Goal: Feedback & Contribution: Contribute content

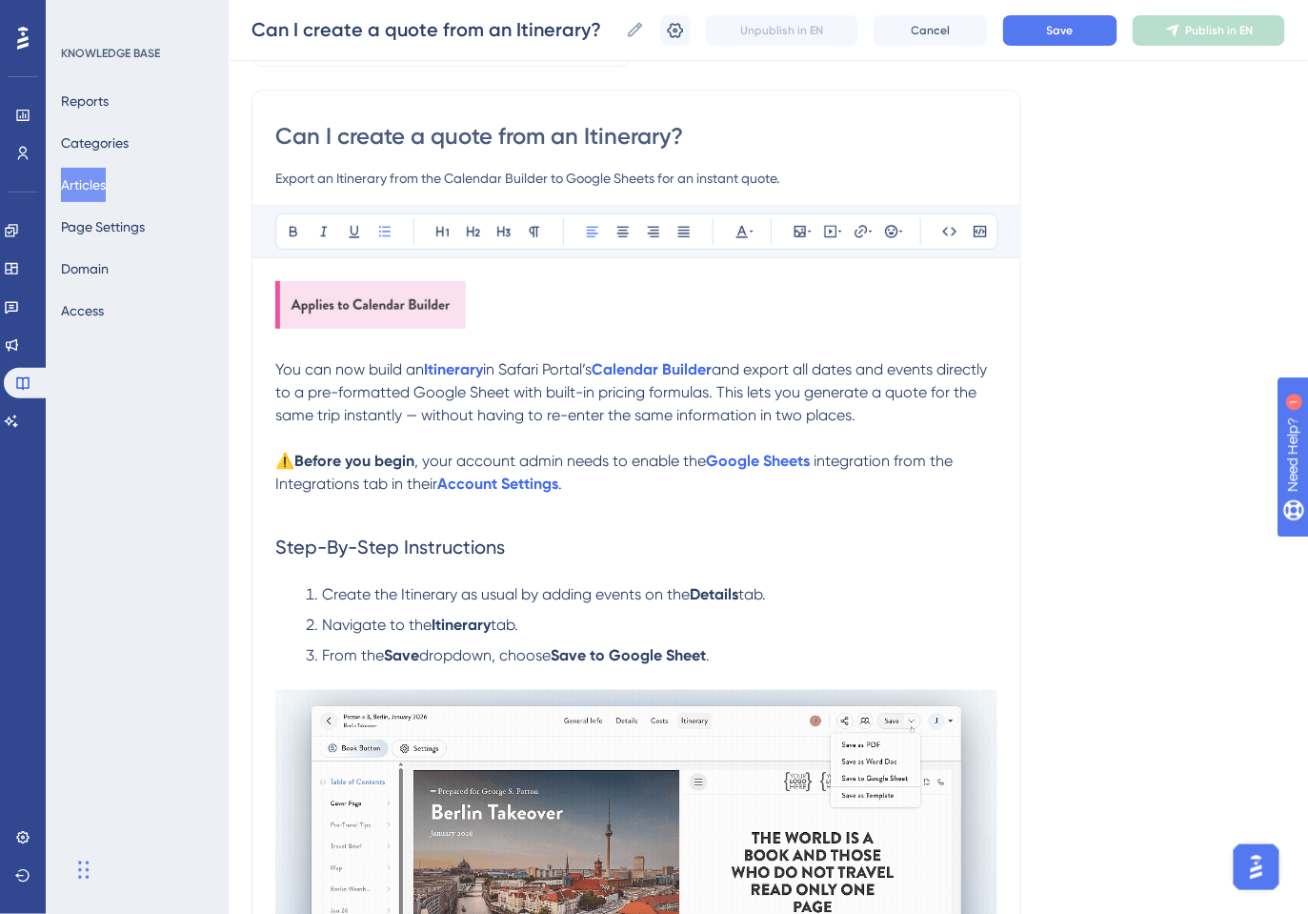
scroll to position [126, 0]
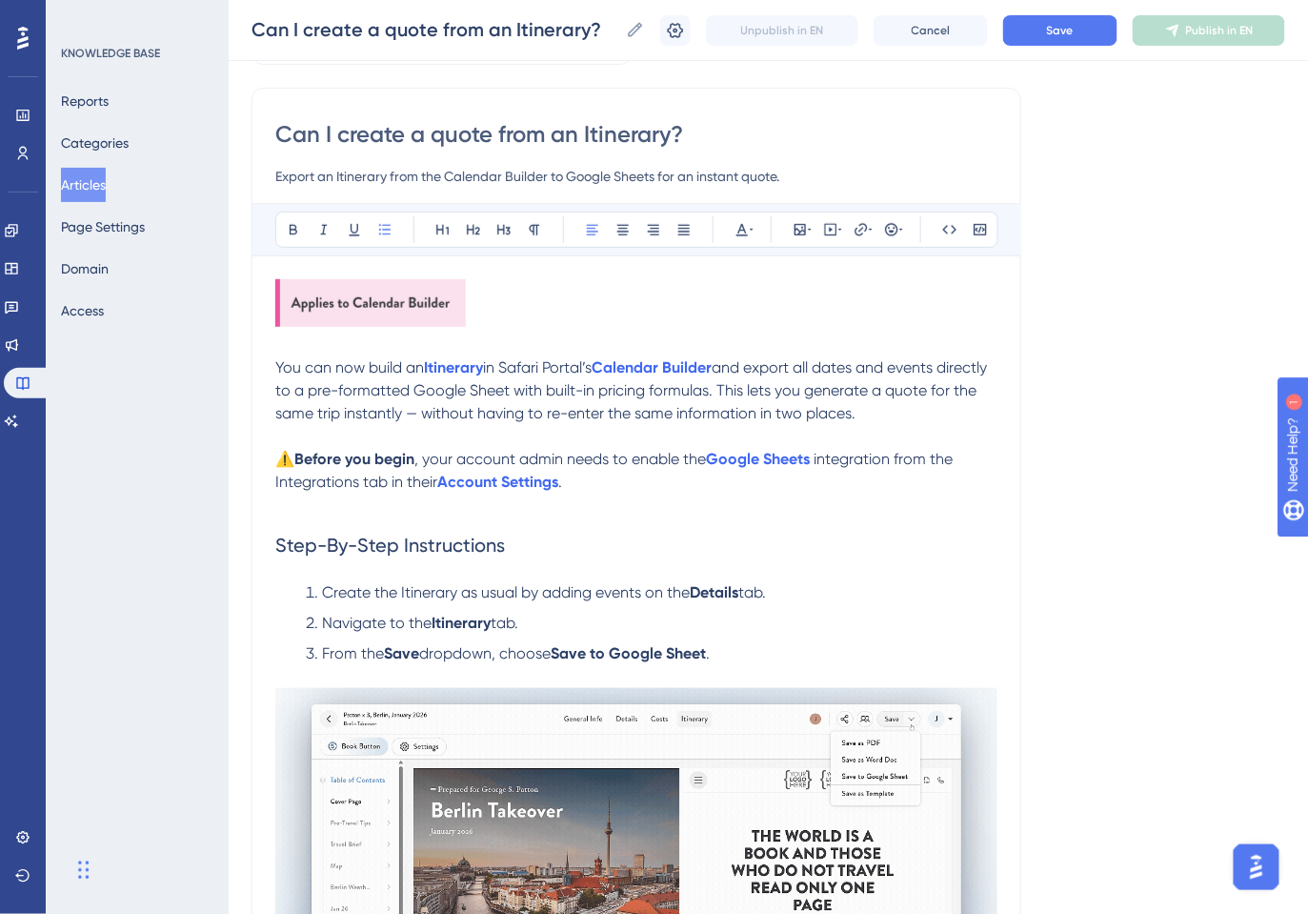
click at [425, 414] on span "and export all dates and events directly to a pre-formatted Google Sheet with b…" at bounding box center [633, 390] width 716 height 64
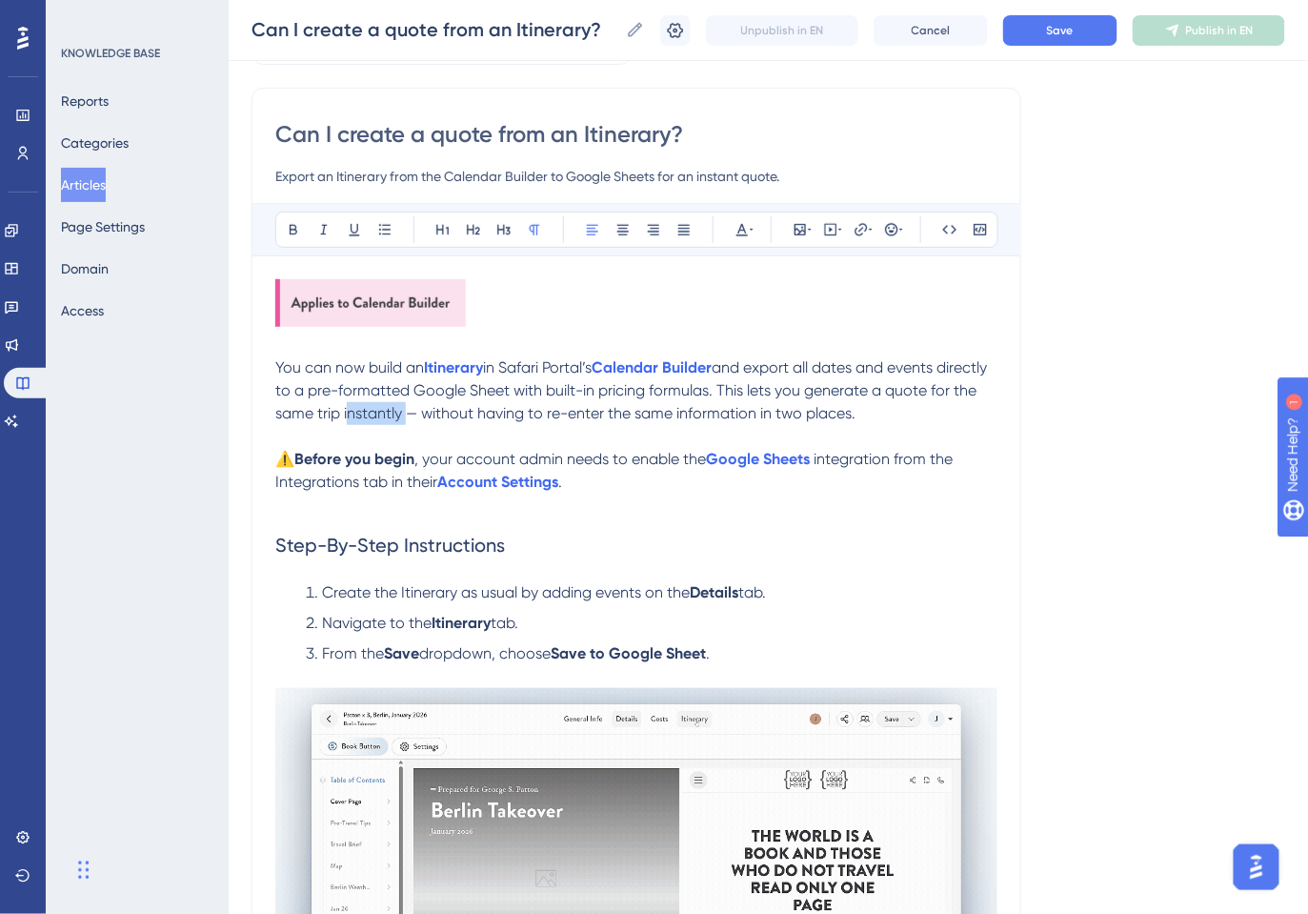
click at [425, 414] on span "and export all dates and events directly to a pre-formatted Google Sheet with b…" at bounding box center [633, 390] width 716 height 64
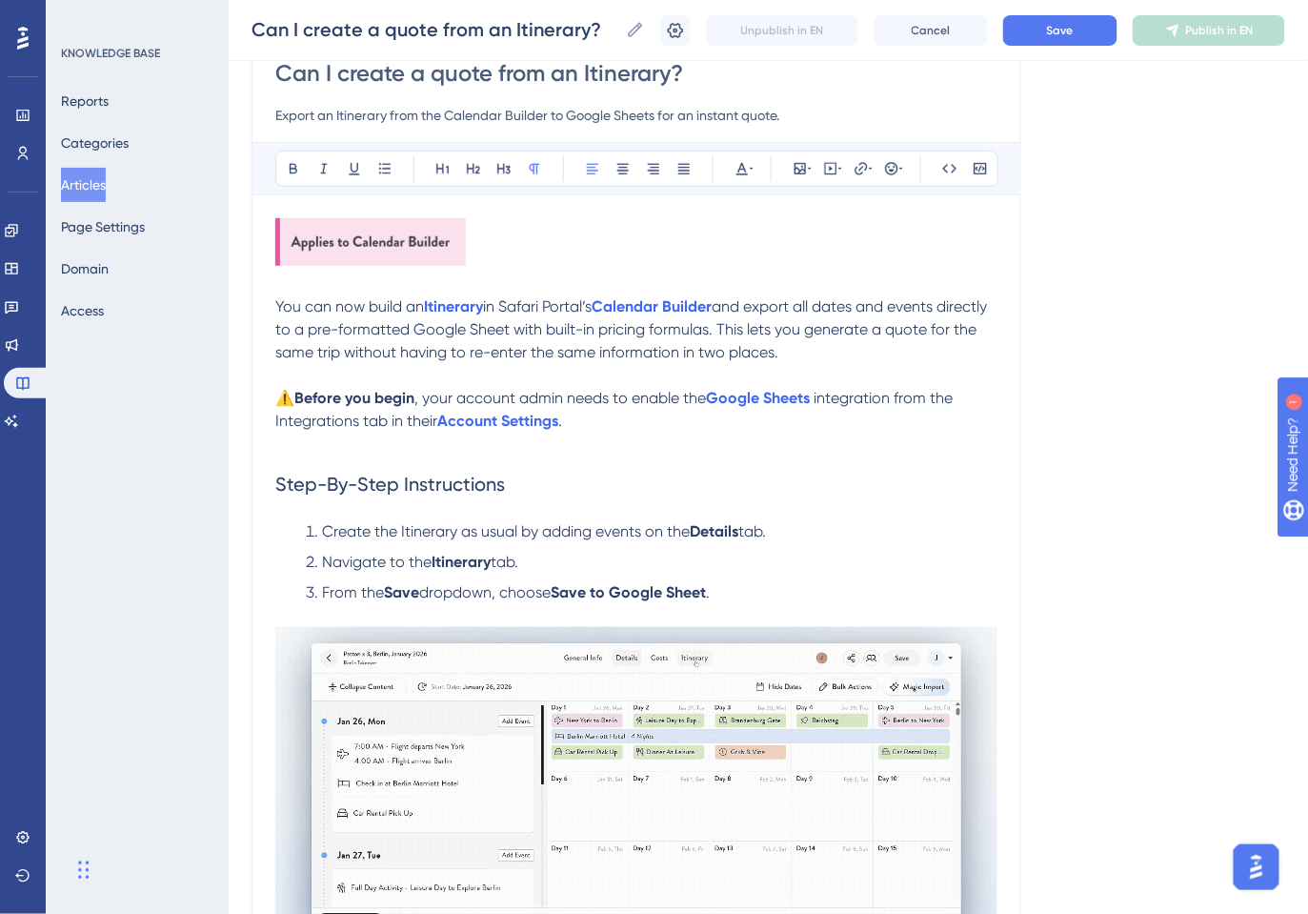
scroll to position [230, 0]
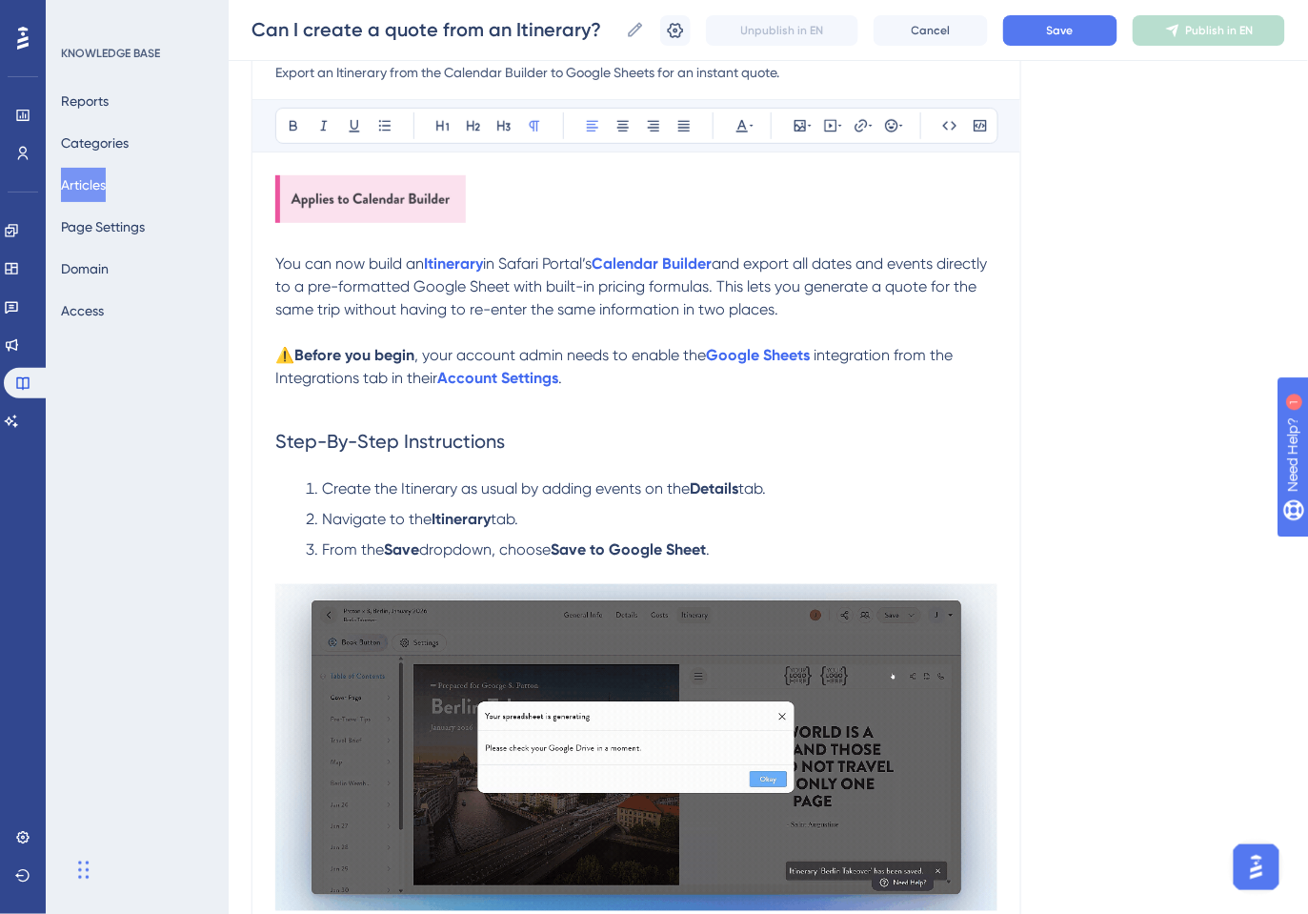
click at [294, 352] on strong "Before you begin" at bounding box center [354, 355] width 120 height 18
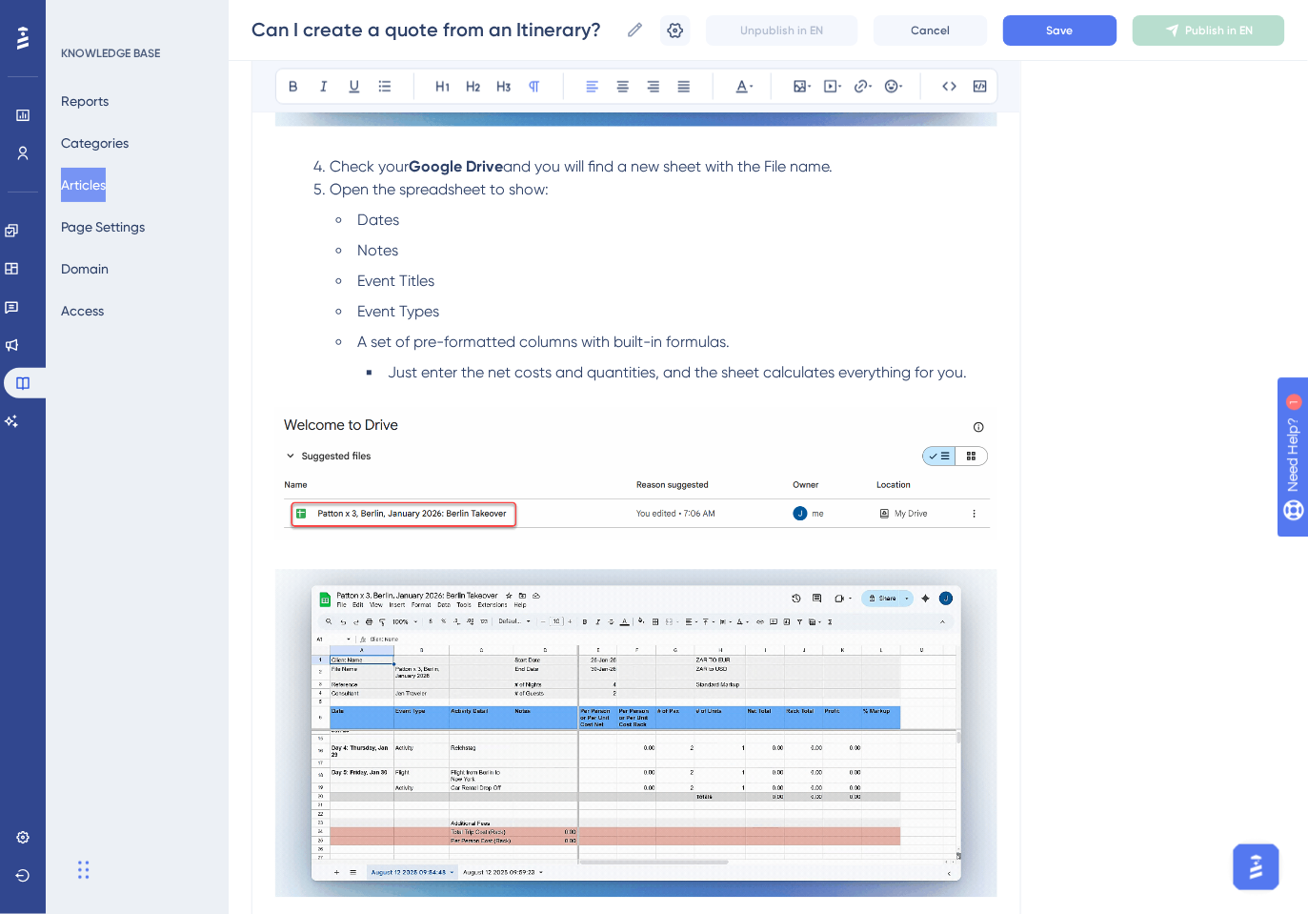
scroll to position [1017, 0]
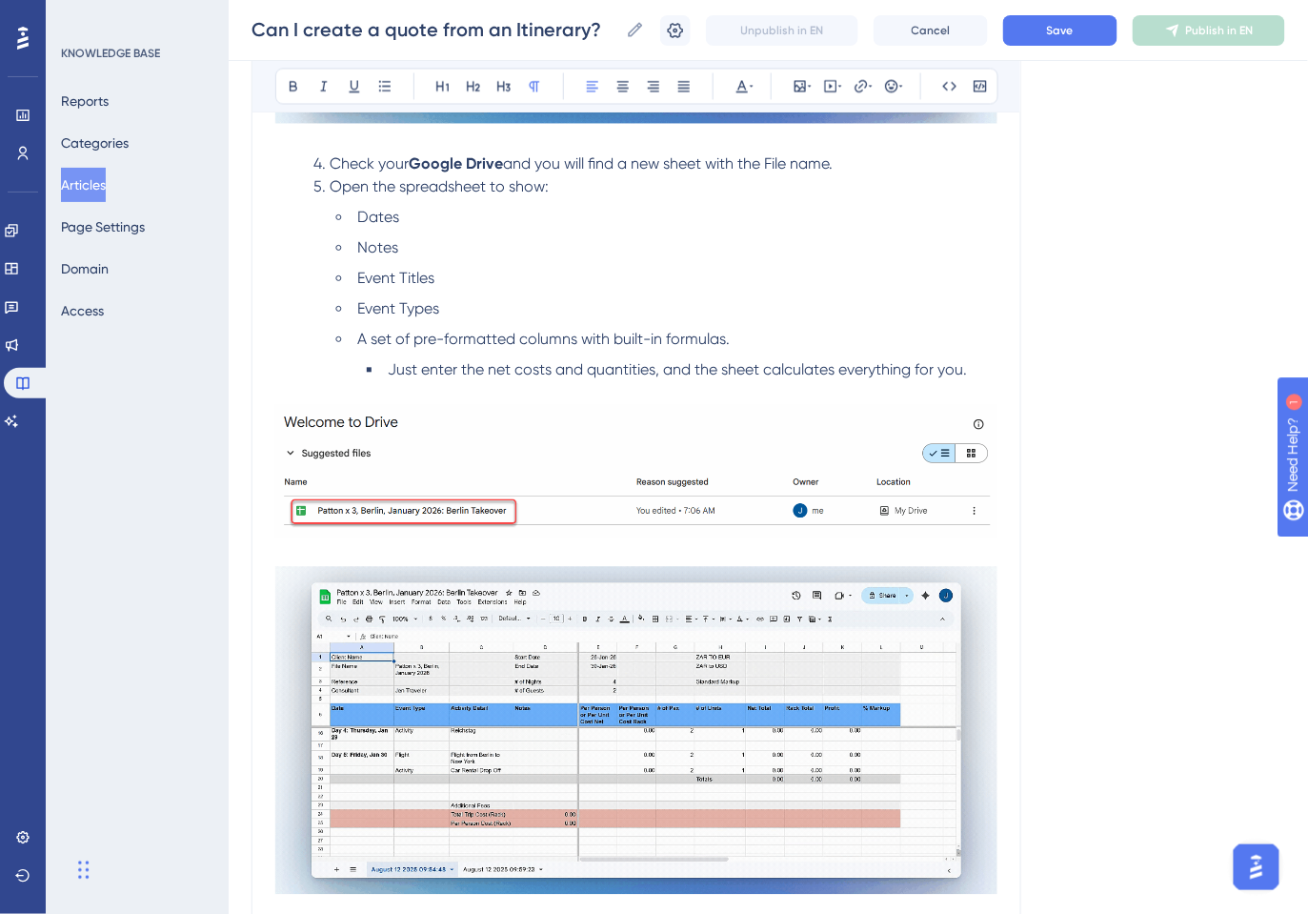
click at [490, 371] on span "Just enter the net costs and quantities, and the sheet calculates everything fo…" at bounding box center [677, 370] width 579 height 18
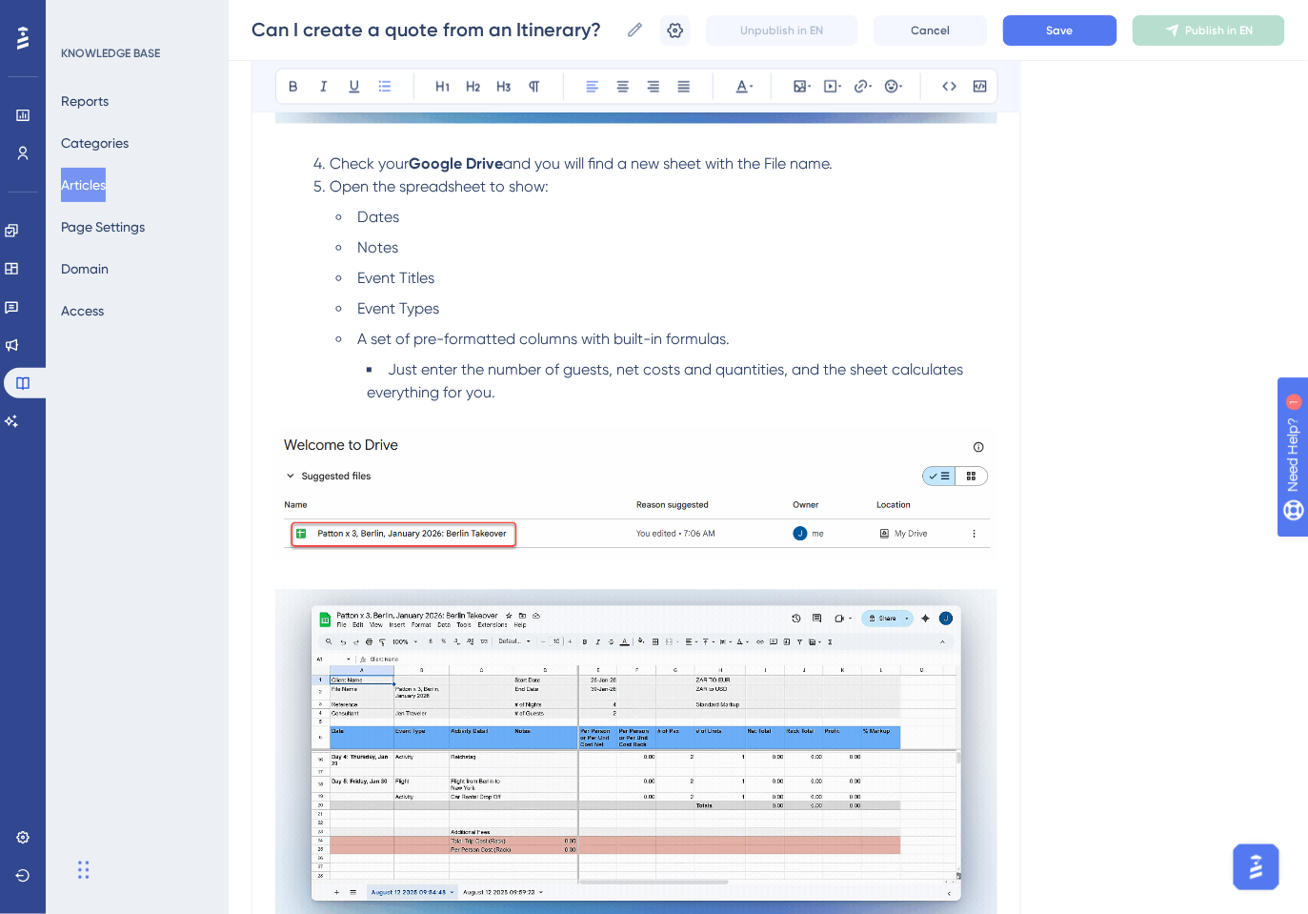
click at [677, 370] on span "Just enter the number of guests, net costs and quantities, and the sheet calcul…" at bounding box center [667, 381] width 600 height 41
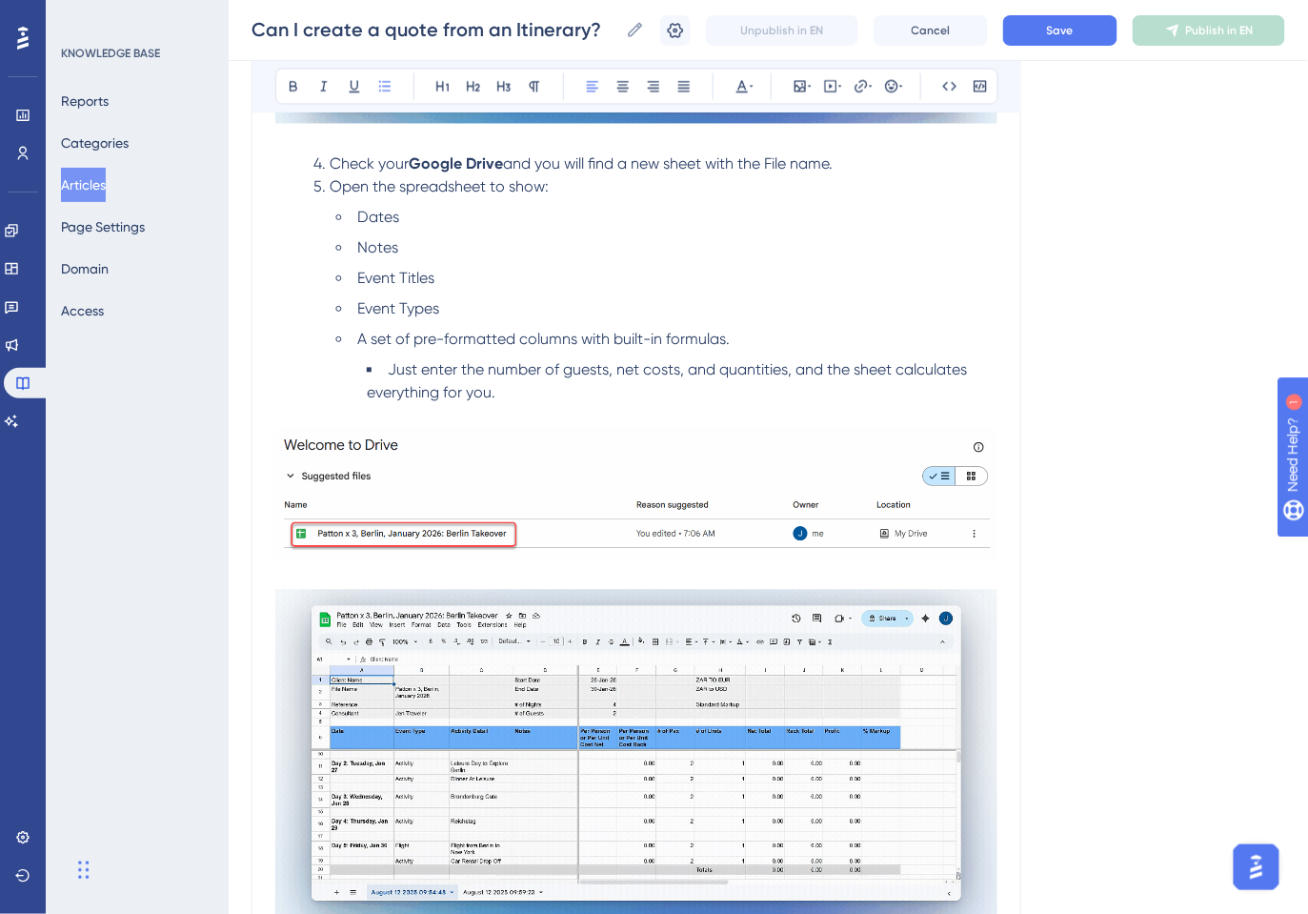
click at [615, 370] on span "Just enter the number of guests, net costs, and quantities, and the sheet calcu…" at bounding box center [669, 381] width 604 height 41
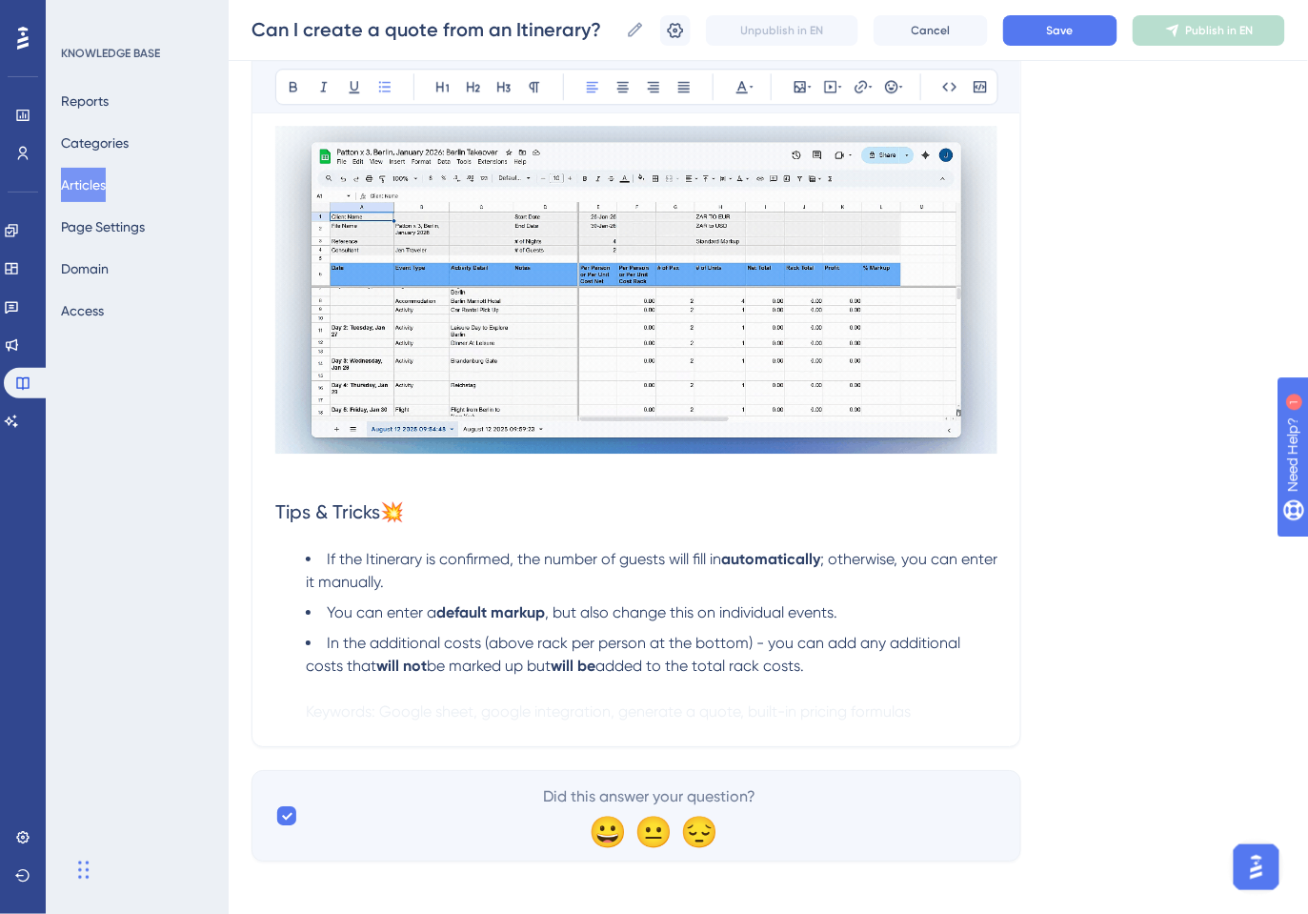
scroll to position [1486, 0]
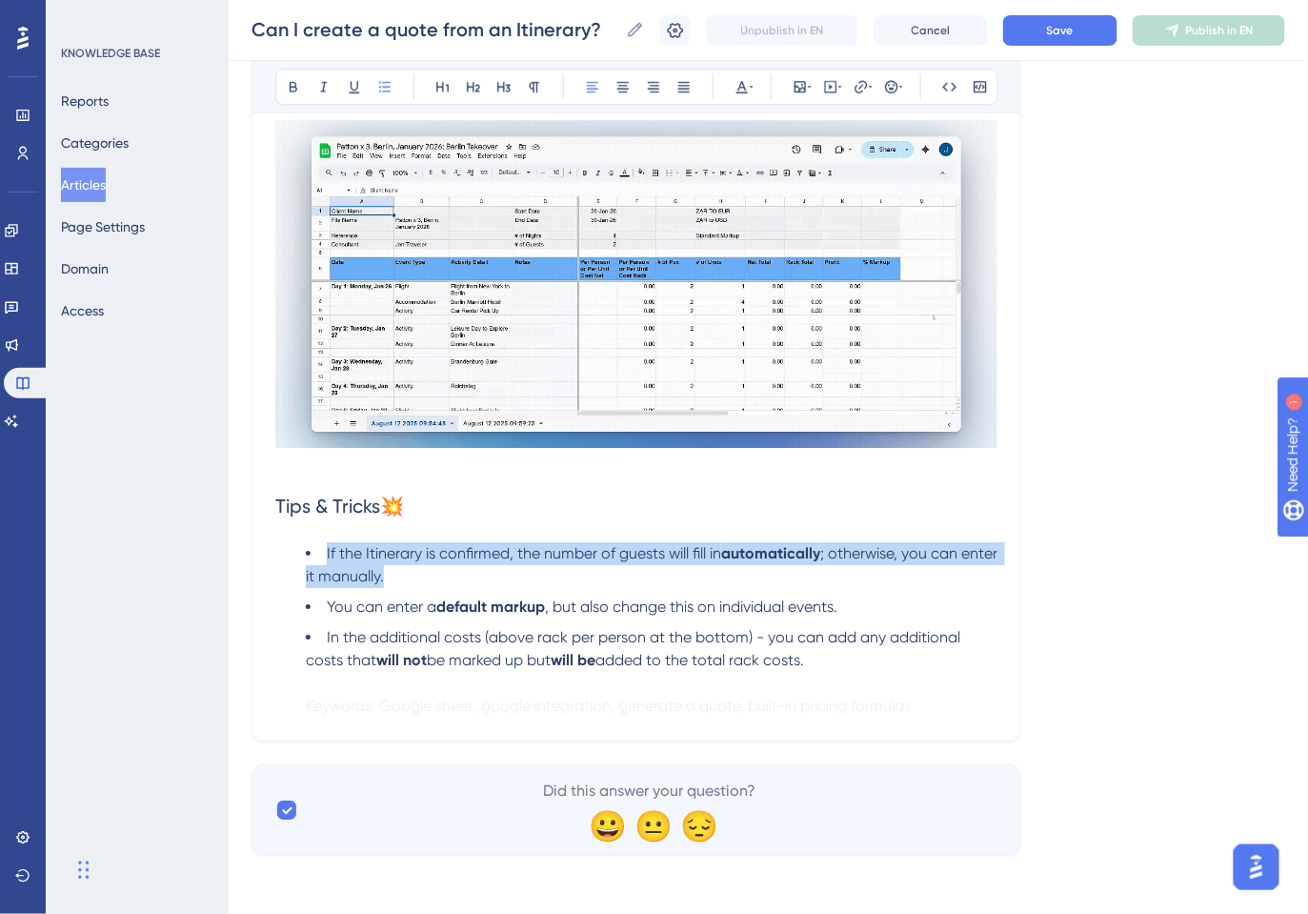
drag, startPoint x: 459, startPoint y: 576, endPoint x: 288, endPoint y: 557, distance: 172.5
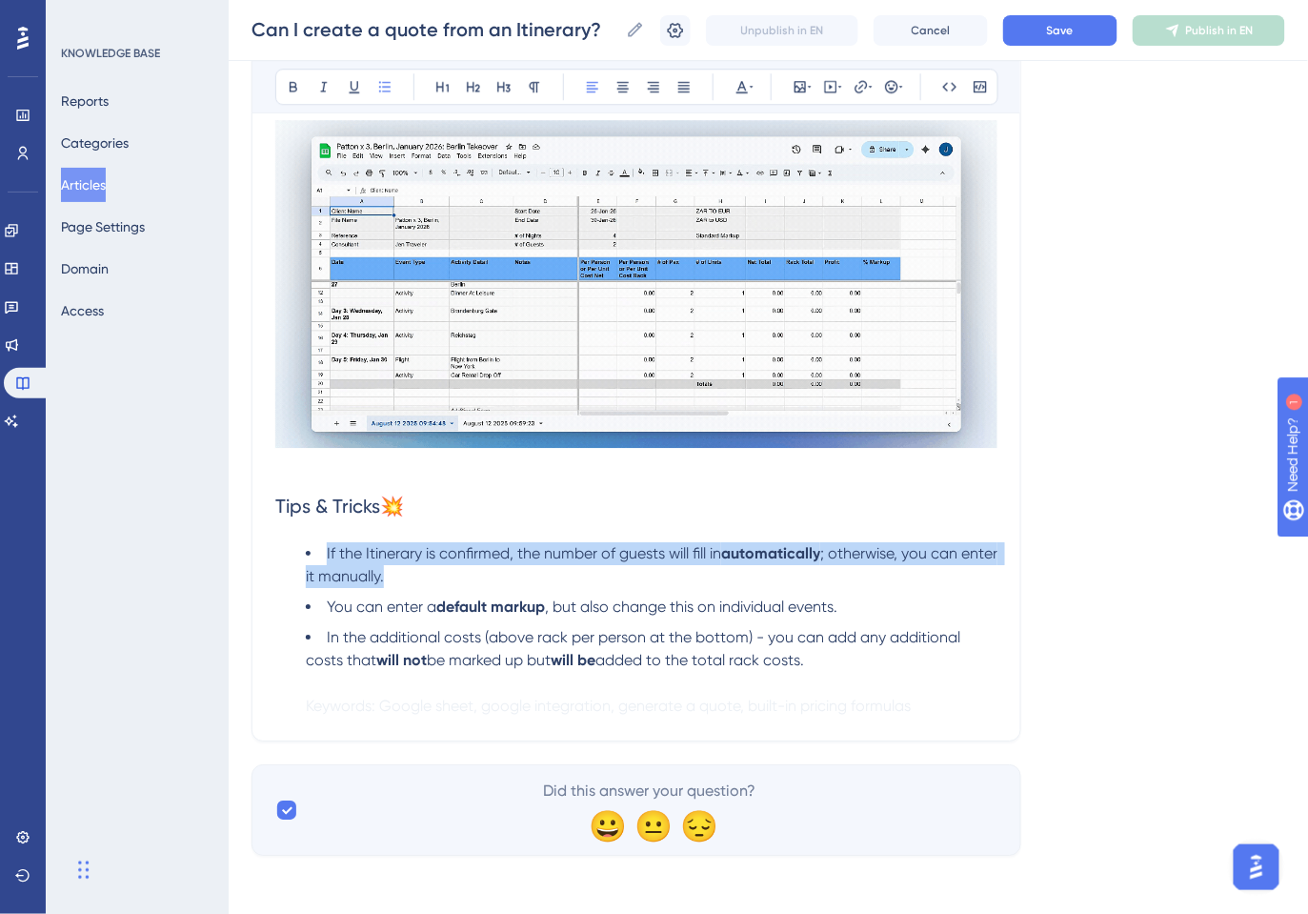
click at [288, 557] on ul "If the Itinerary is confirmed, the number of guests will fill in automatically …" at bounding box center [636, 629] width 722 height 175
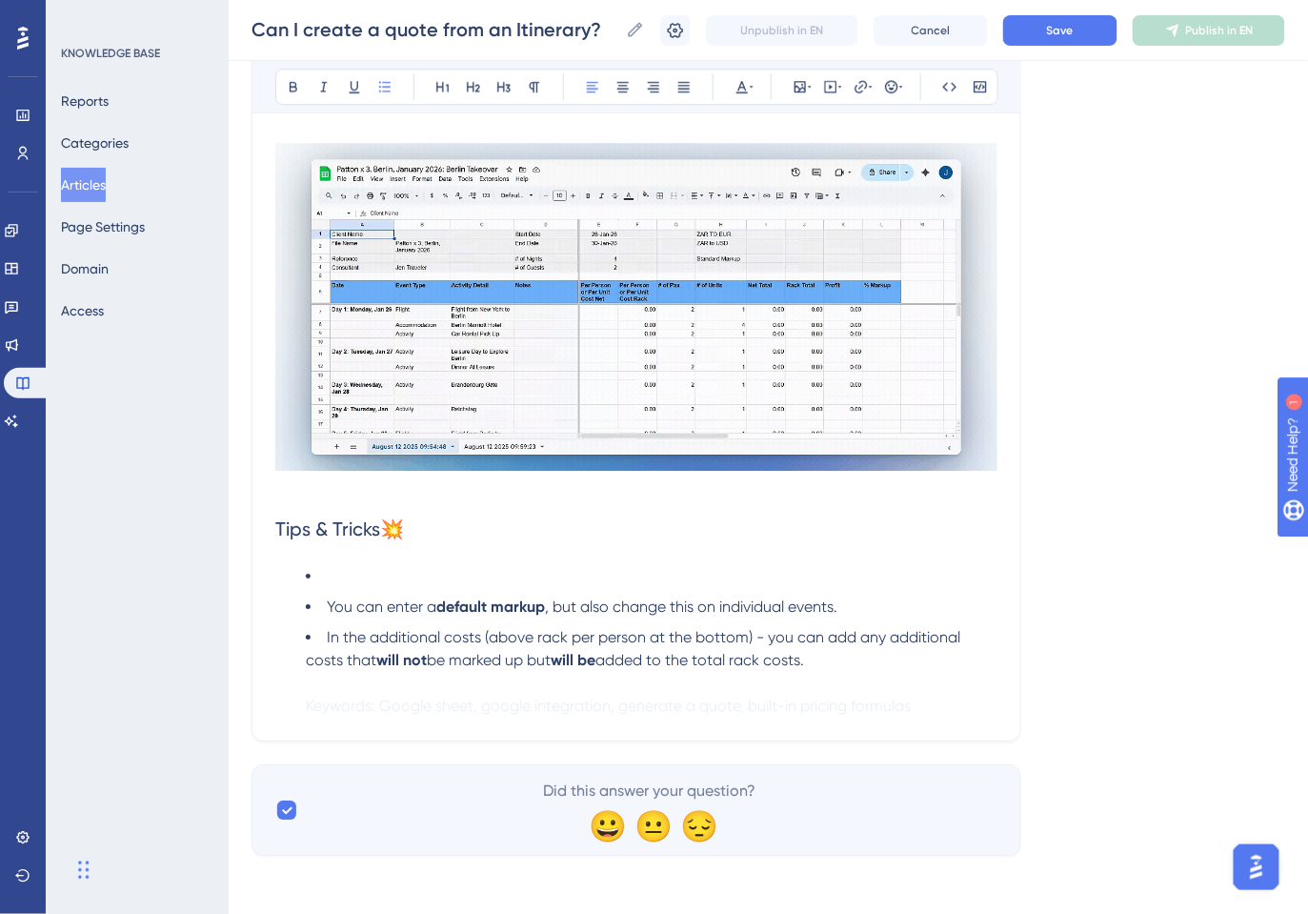
scroll to position [1434, 0]
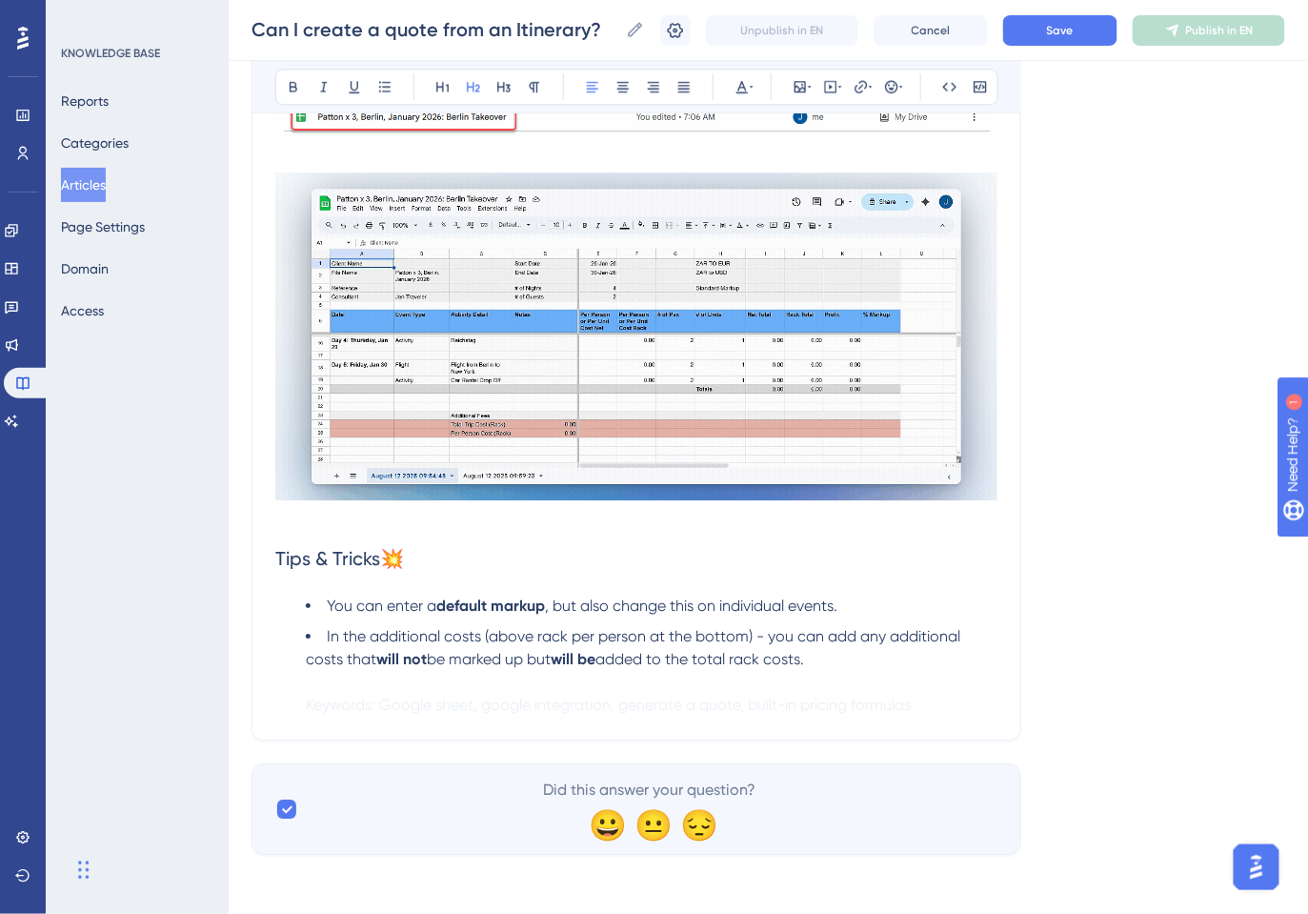
click at [872, 668] on li "In the additional costs (above rack per person at the bottom) - you can add any…" at bounding box center [652, 670] width 692 height 91
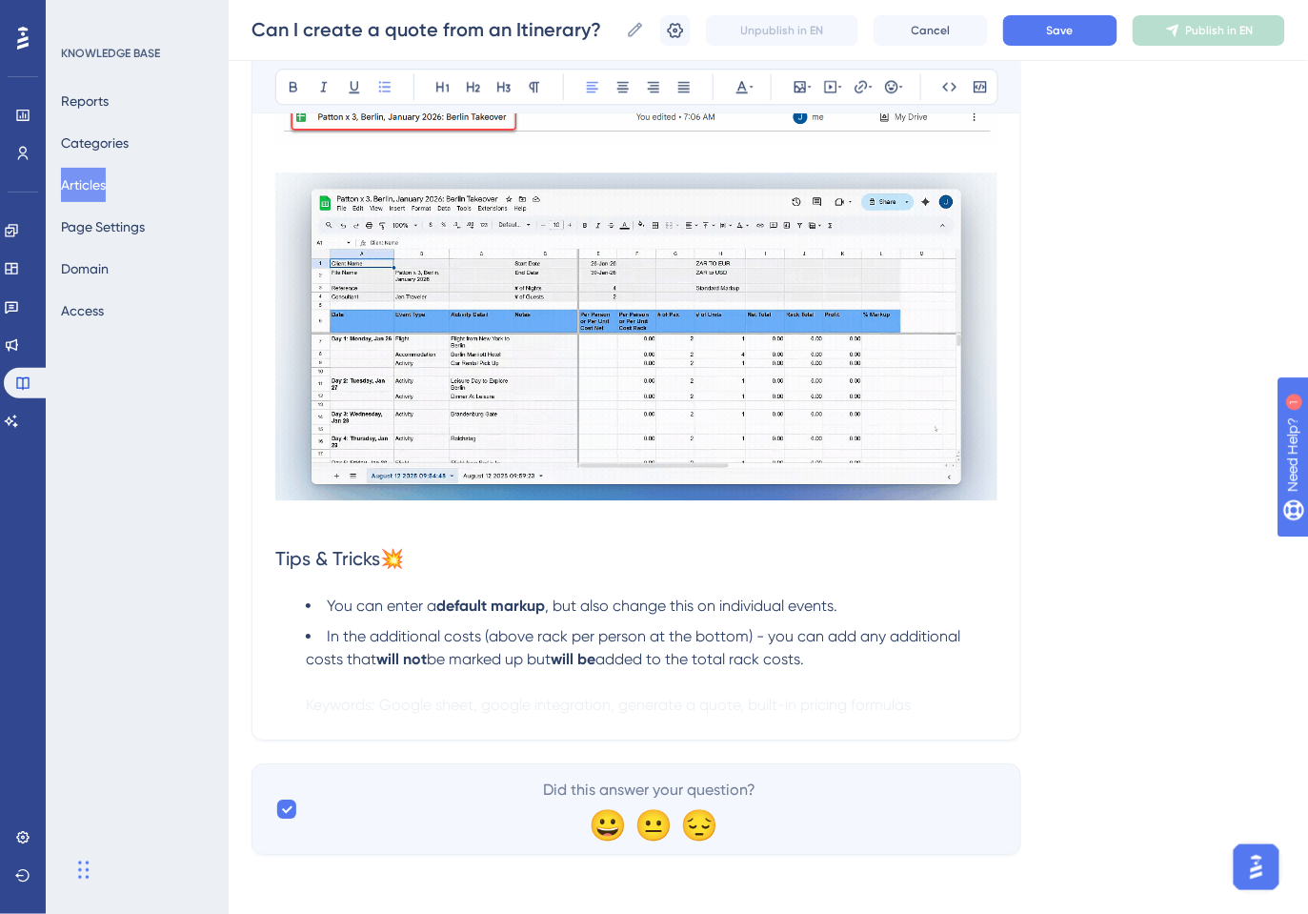
click at [1076, 32] on button "Save" at bounding box center [1060, 30] width 114 height 30
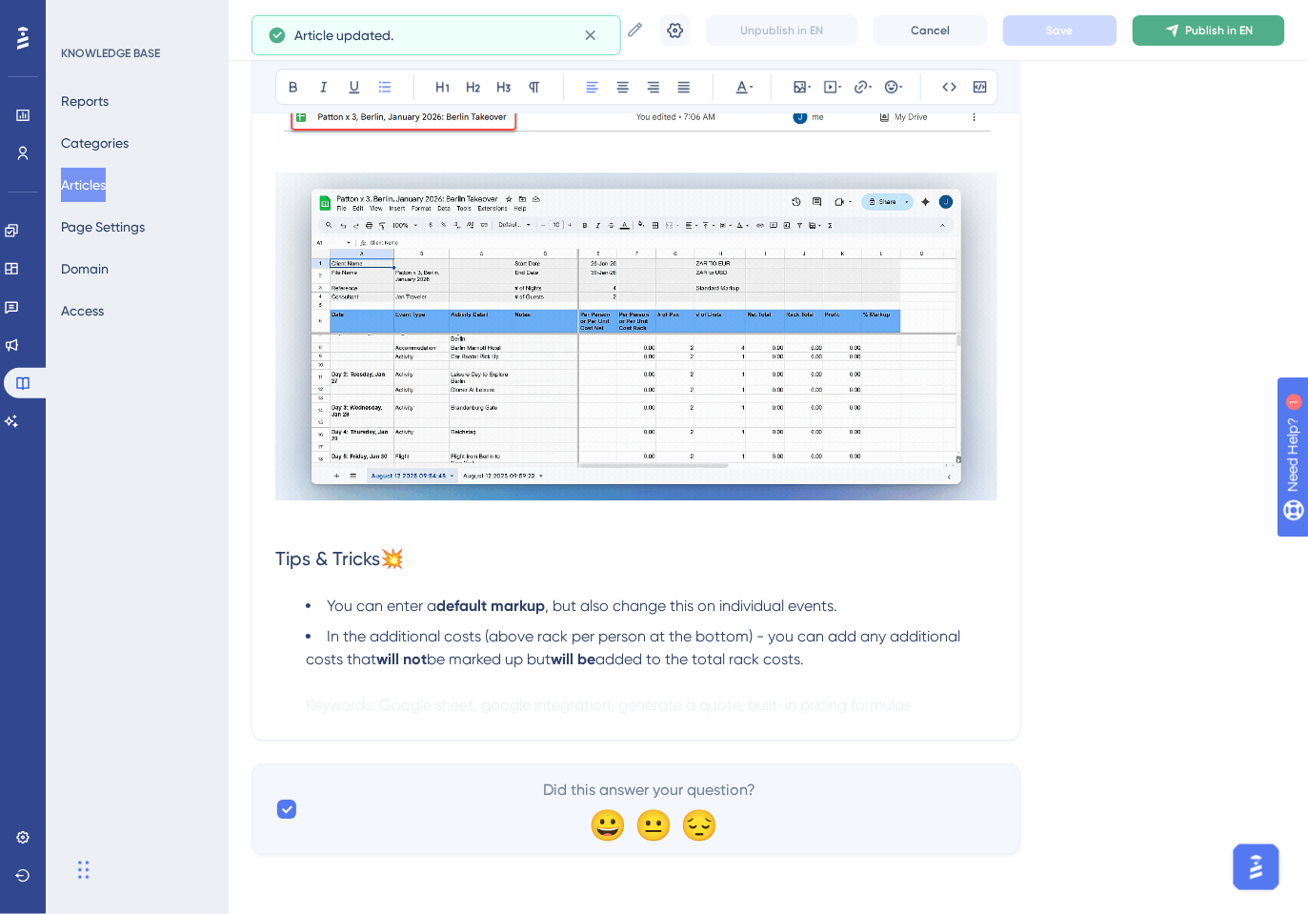
click at [1189, 36] on span "Publish in EN" at bounding box center [1220, 30] width 68 height 15
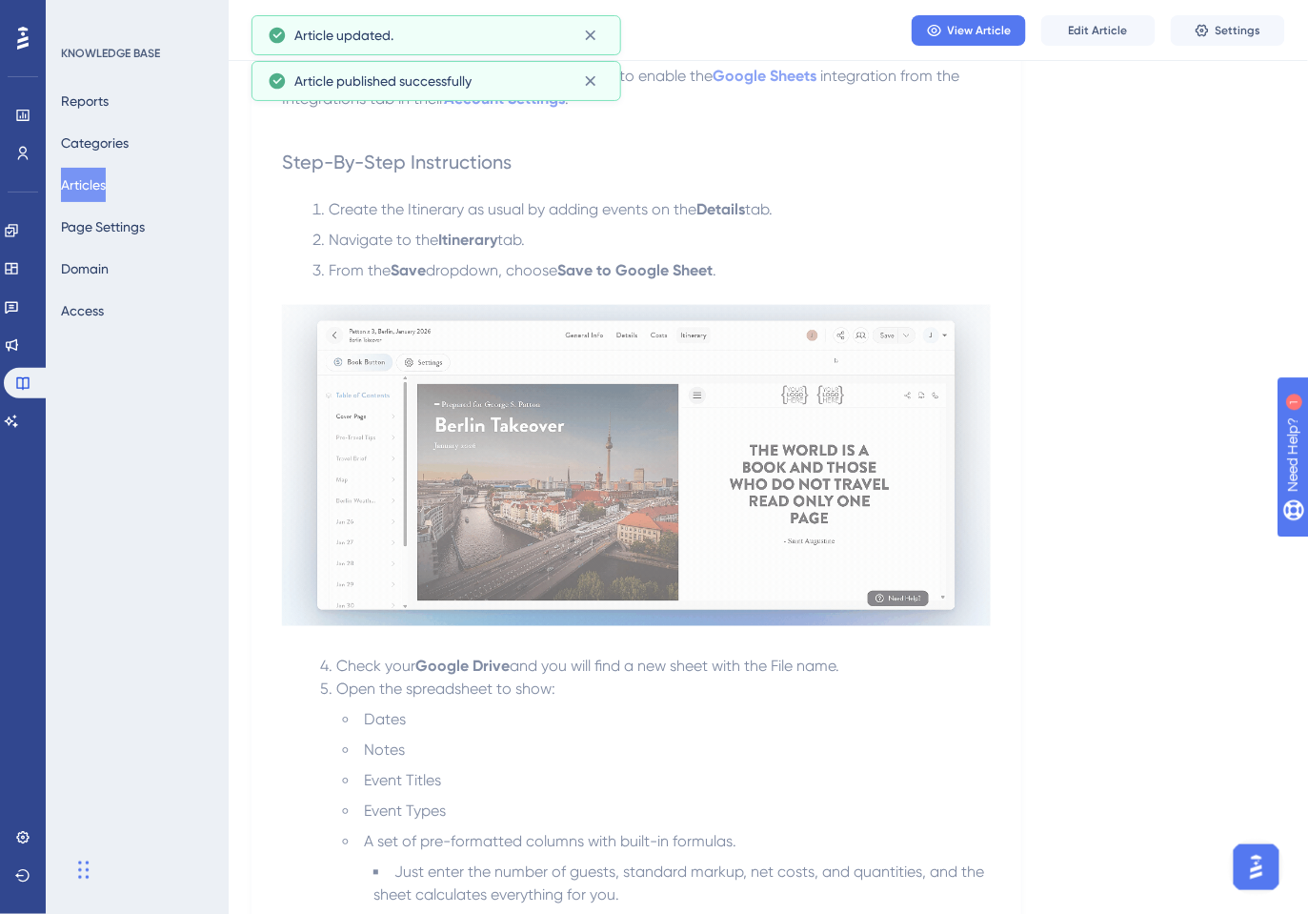
scroll to position [182, 0]
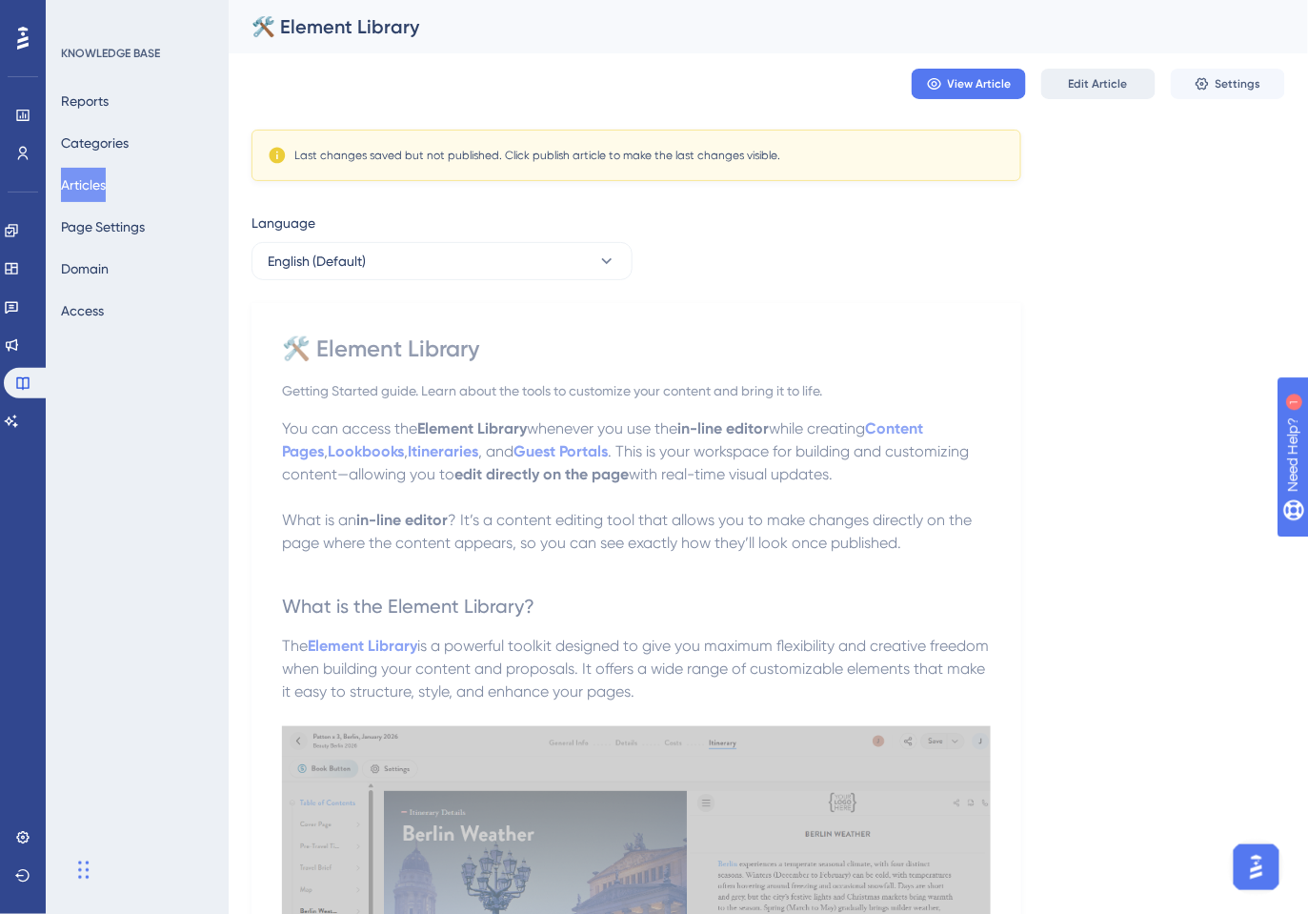
click at [1109, 86] on span "Edit Article" at bounding box center [1098, 83] width 59 height 15
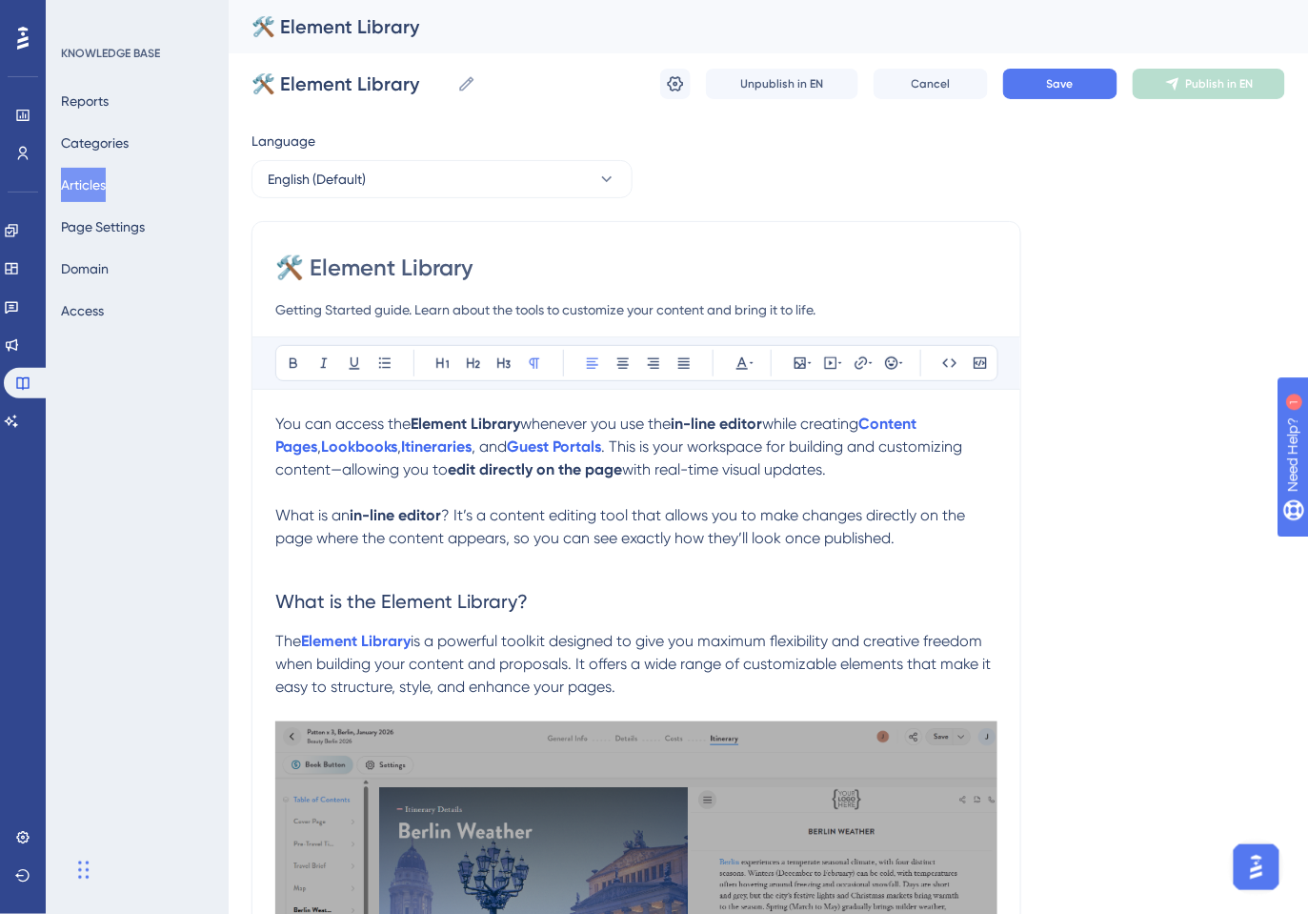
click at [280, 313] on input "Getting Started guide. Learn about the tools to customize your content and brin…" at bounding box center [636, 309] width 722 height 23
click at [448, 311] on input "This Getting Started guide. Learn about the tools to customize your content and…" at bounding box center [636, 309] width 722 height 23
click at [483, 313] on input "This Getting Started guide will earn about the tools to customize your content …" at bounding box center [636, 309] width 722 height 23
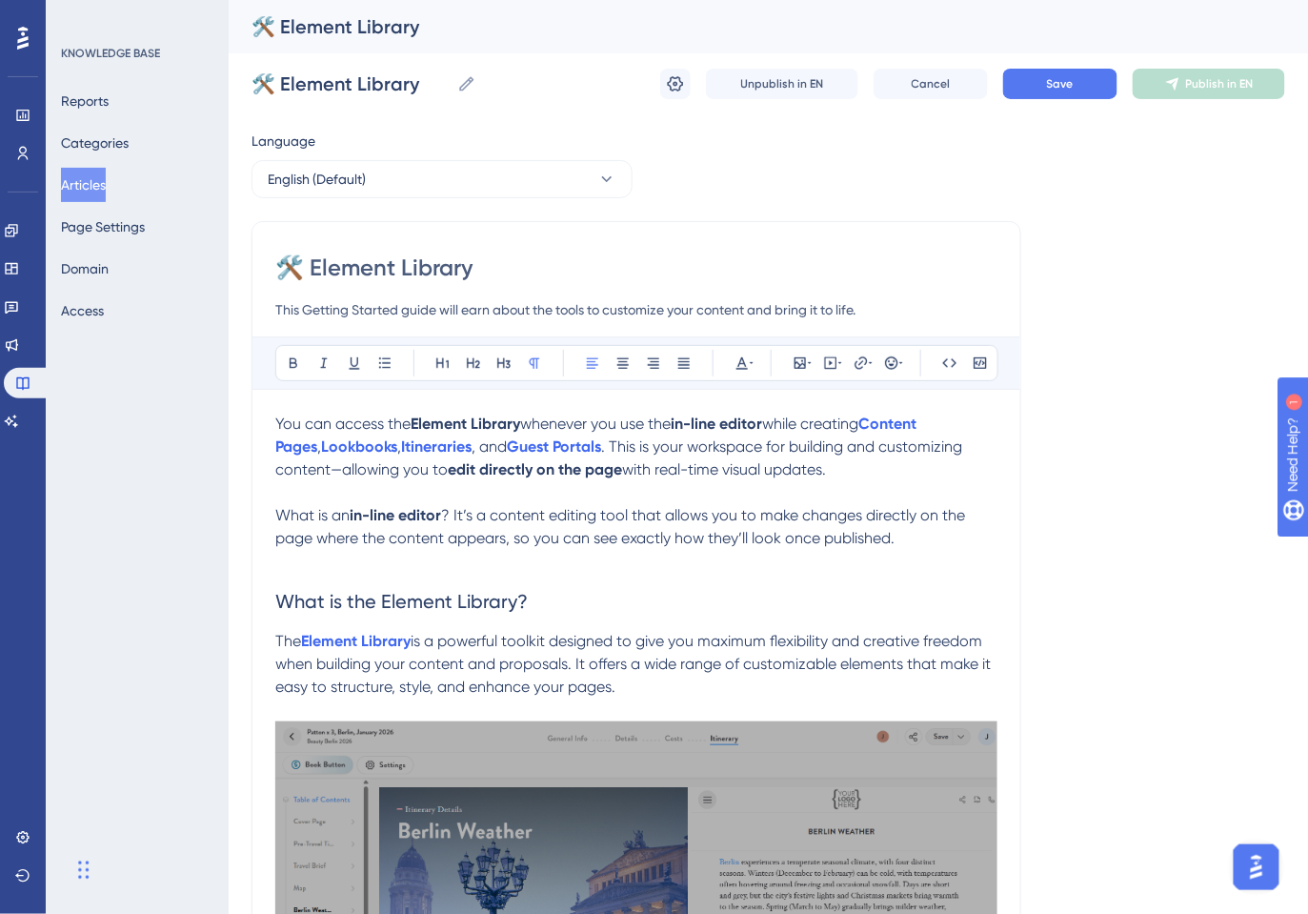
paste input "In this Getting Started guide, you’ll learn how to use our"
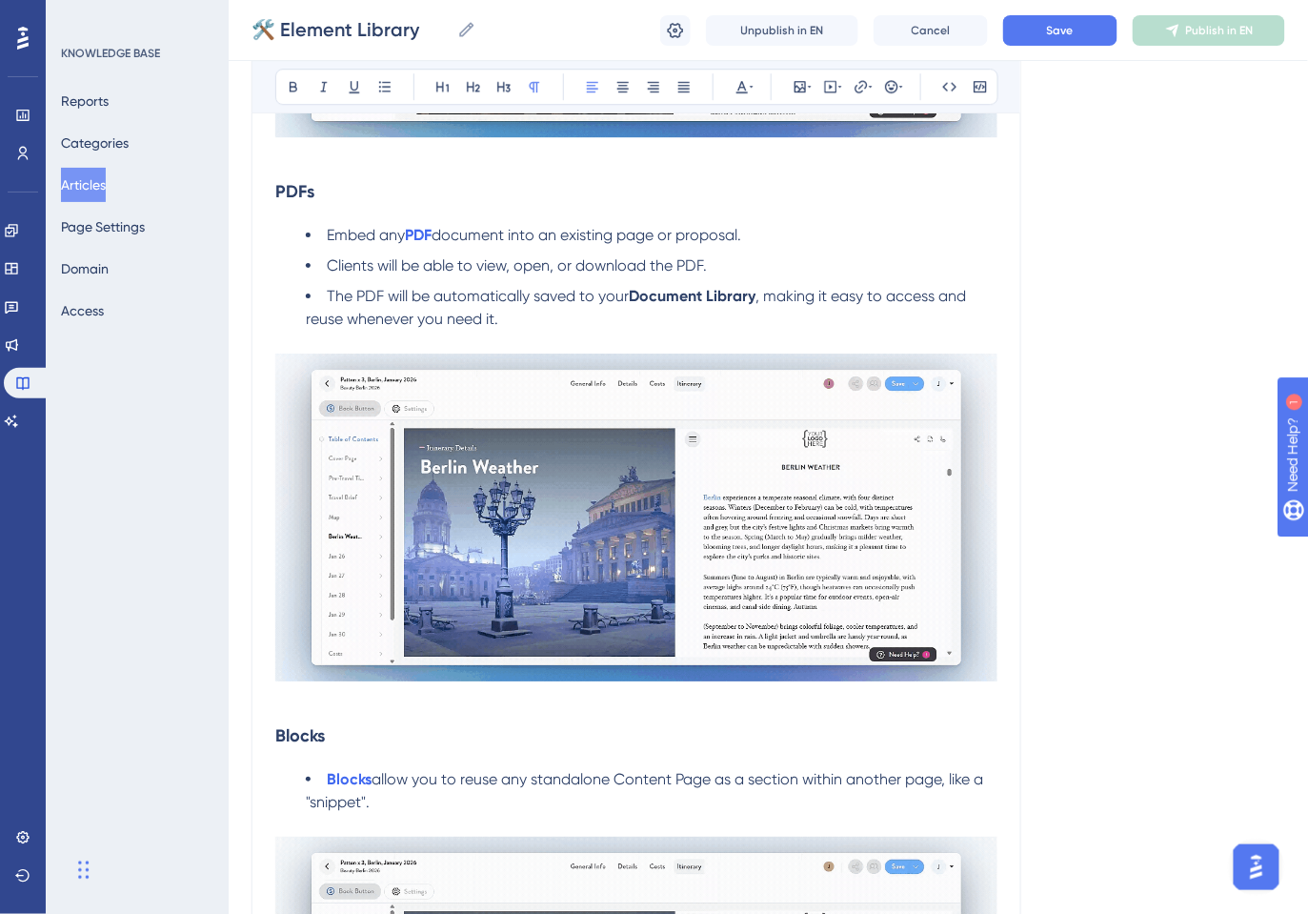
scroll to position [3631, 0]
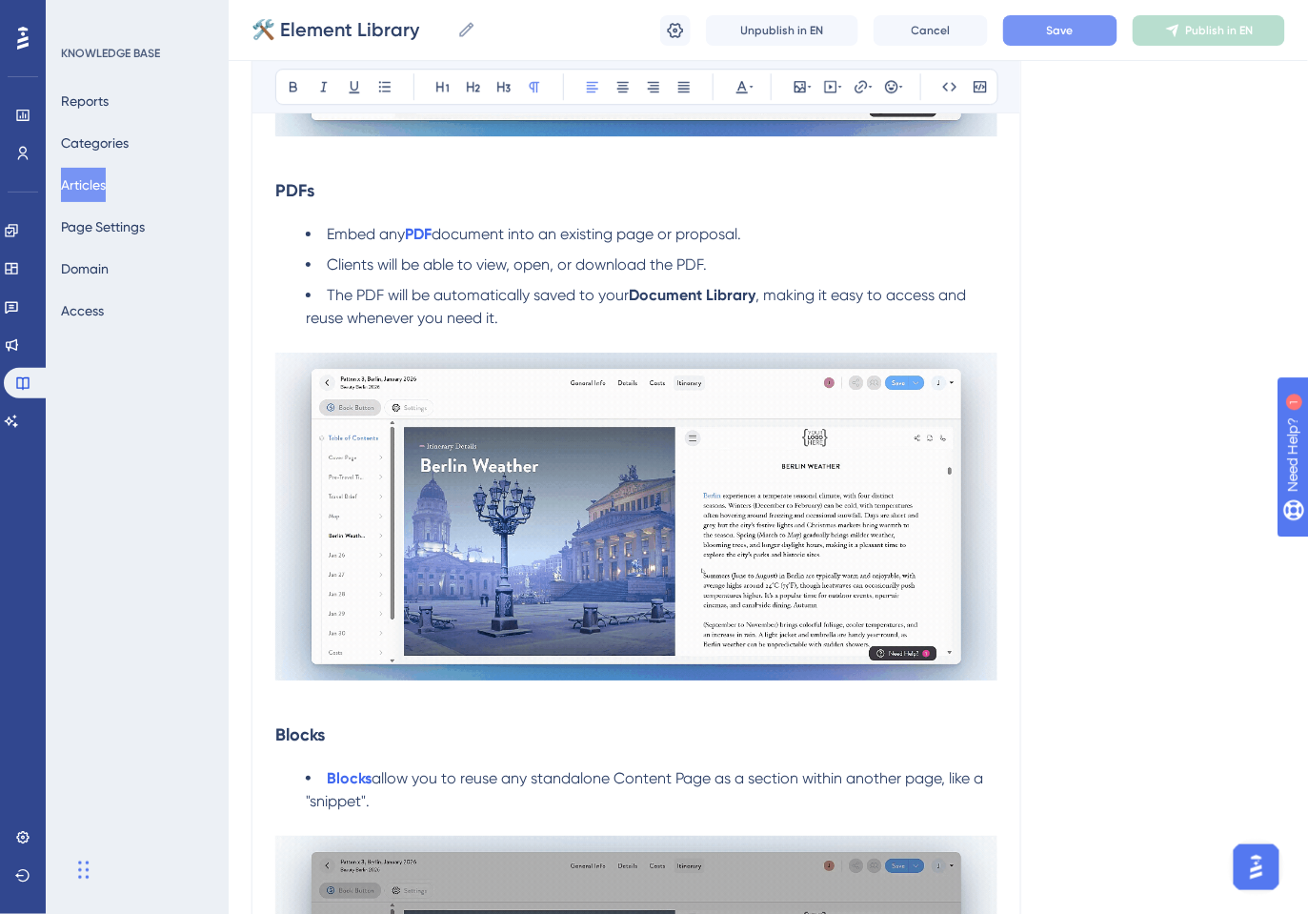
type input "In this Getting Started guide, you’ll learn how to use our tools to customize y…"
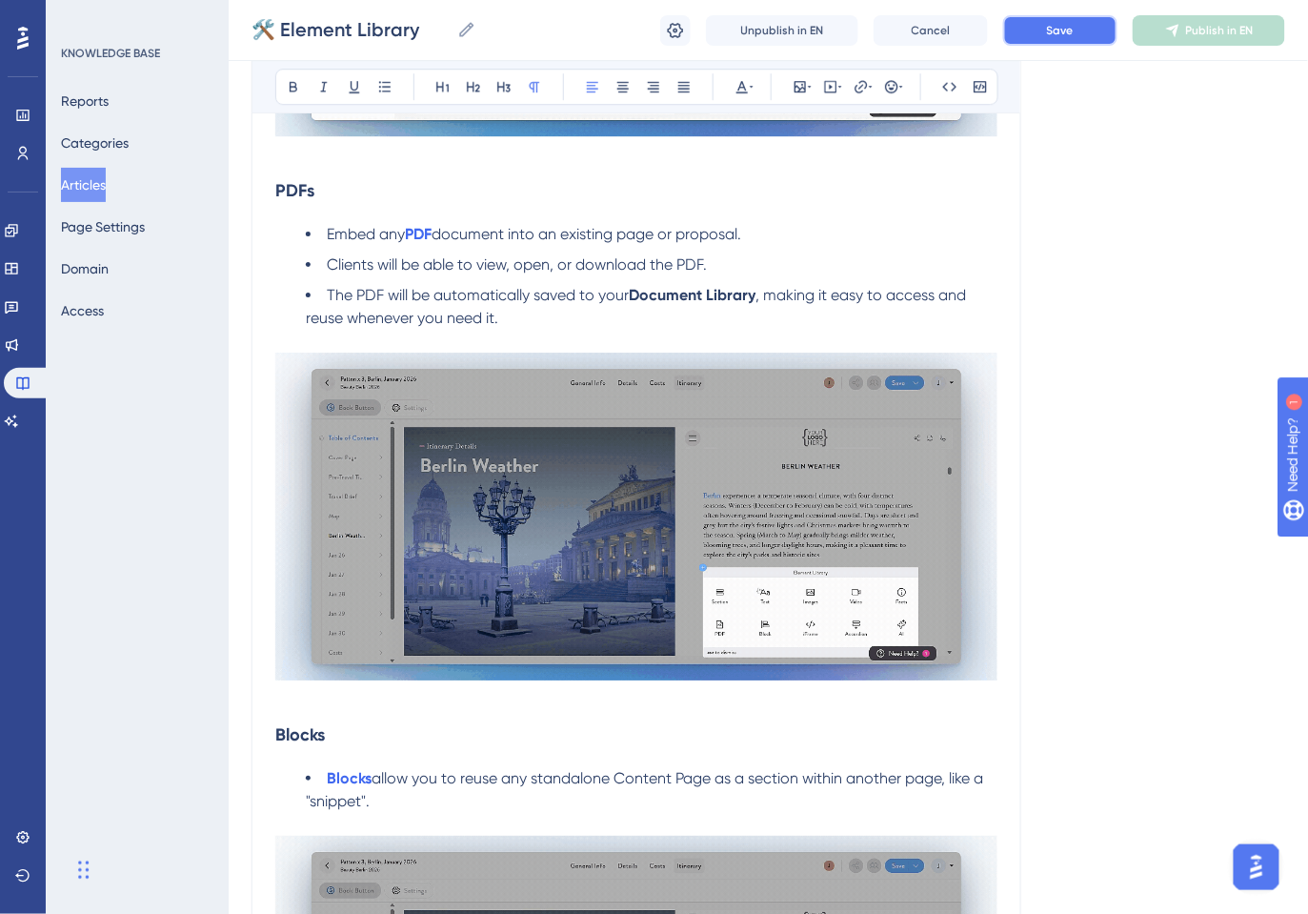
click at [1078, 30] on button "Save" at bounding box center [1060, 30] width 114 height 30
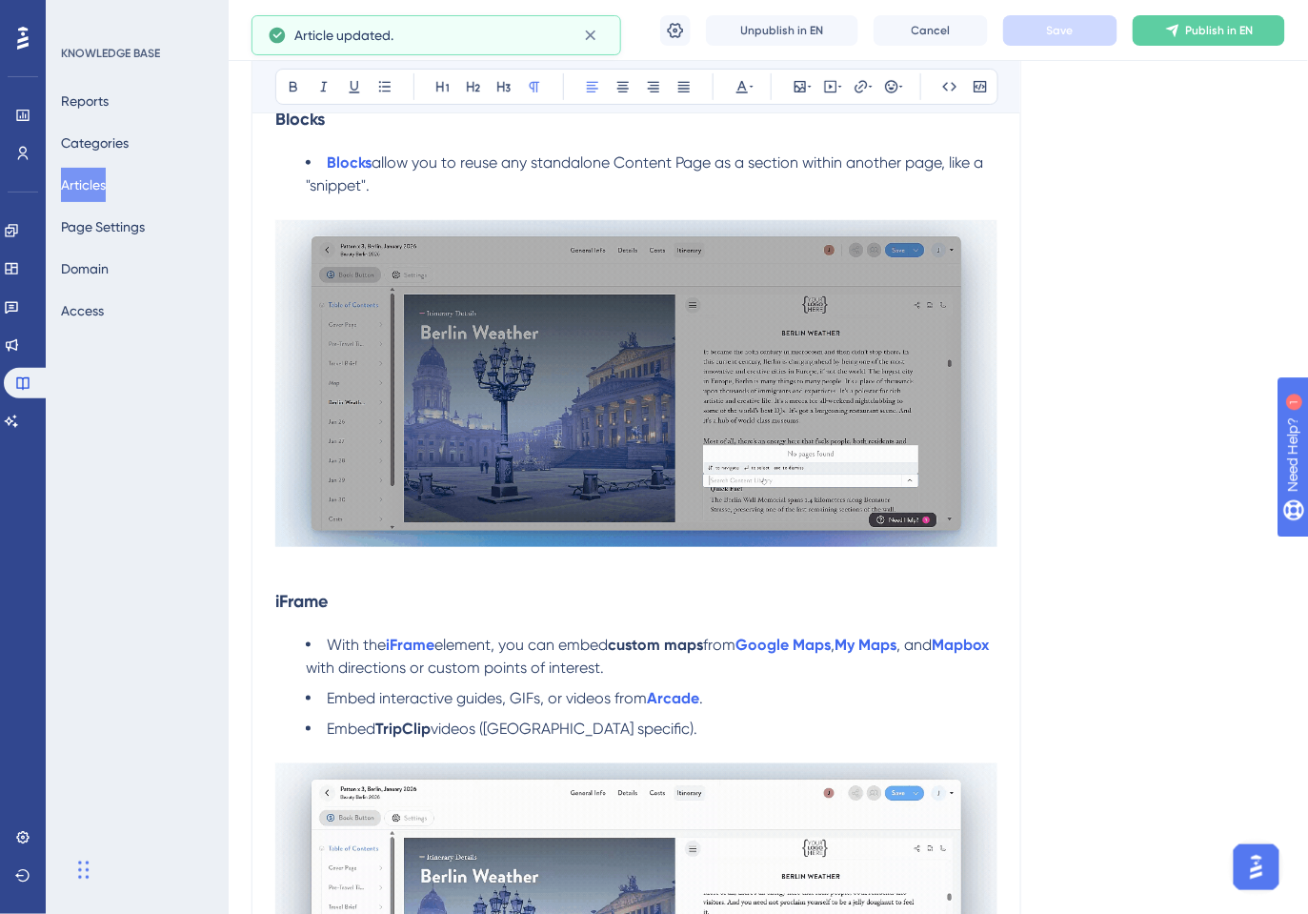
scroll to position [4244, 0]
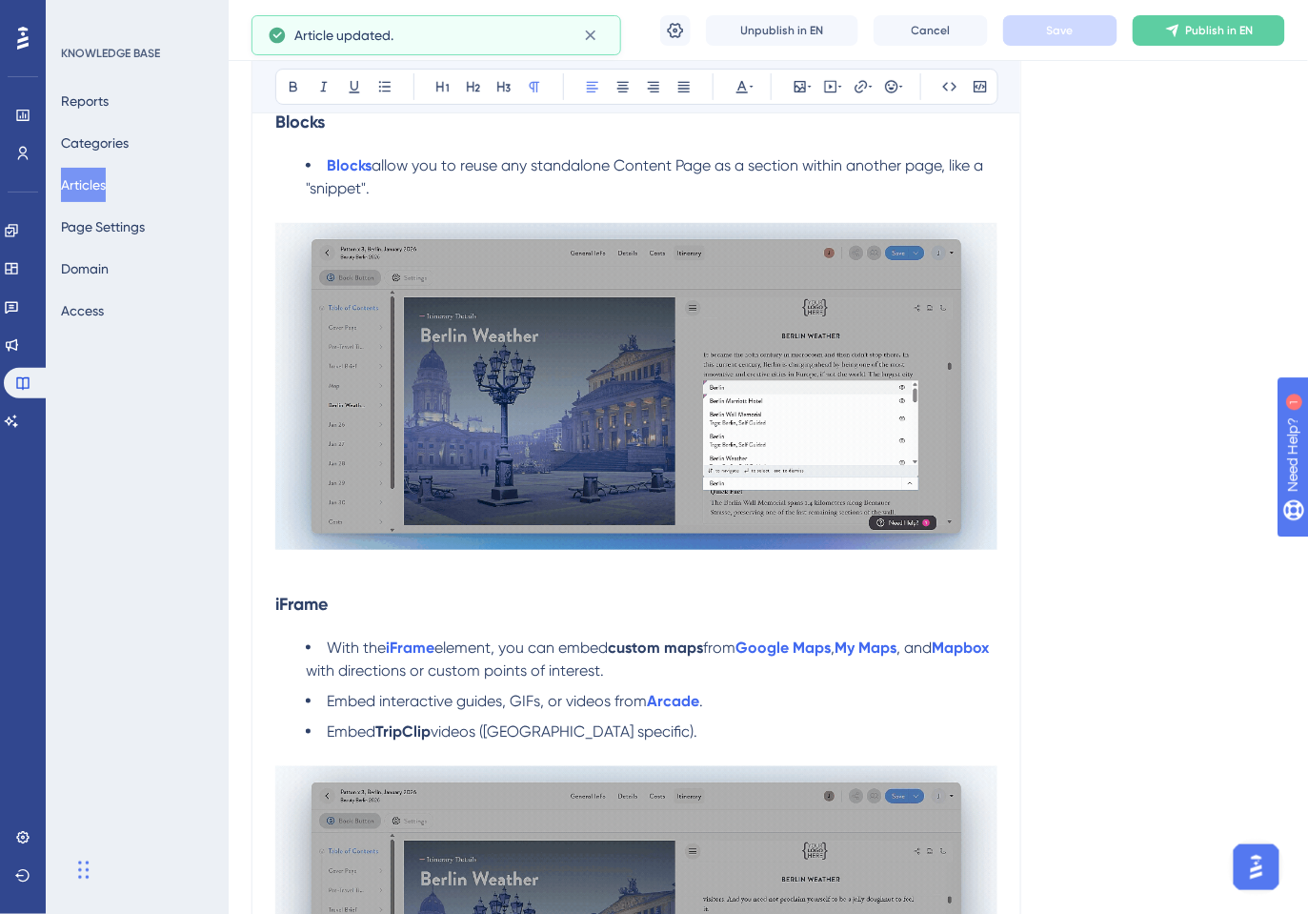
click at [362, 189] on span "allow you to reuse any standalone Content Page as a section within another page…" at bounding box center [646, 176] width 681 height 41
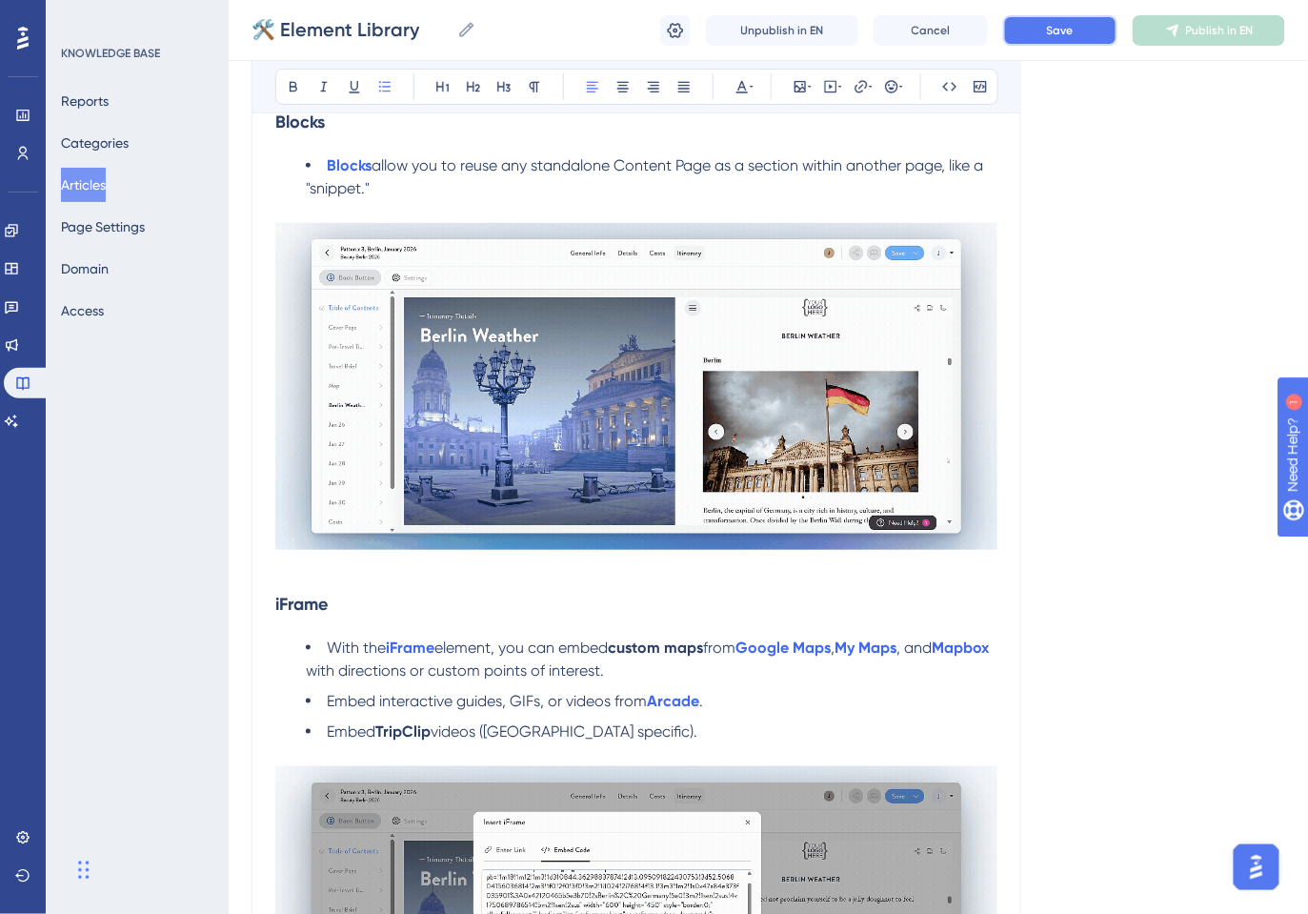
click at [1084, 21] on button "Save" at bounding box center [1060, 30] width 114 height 30
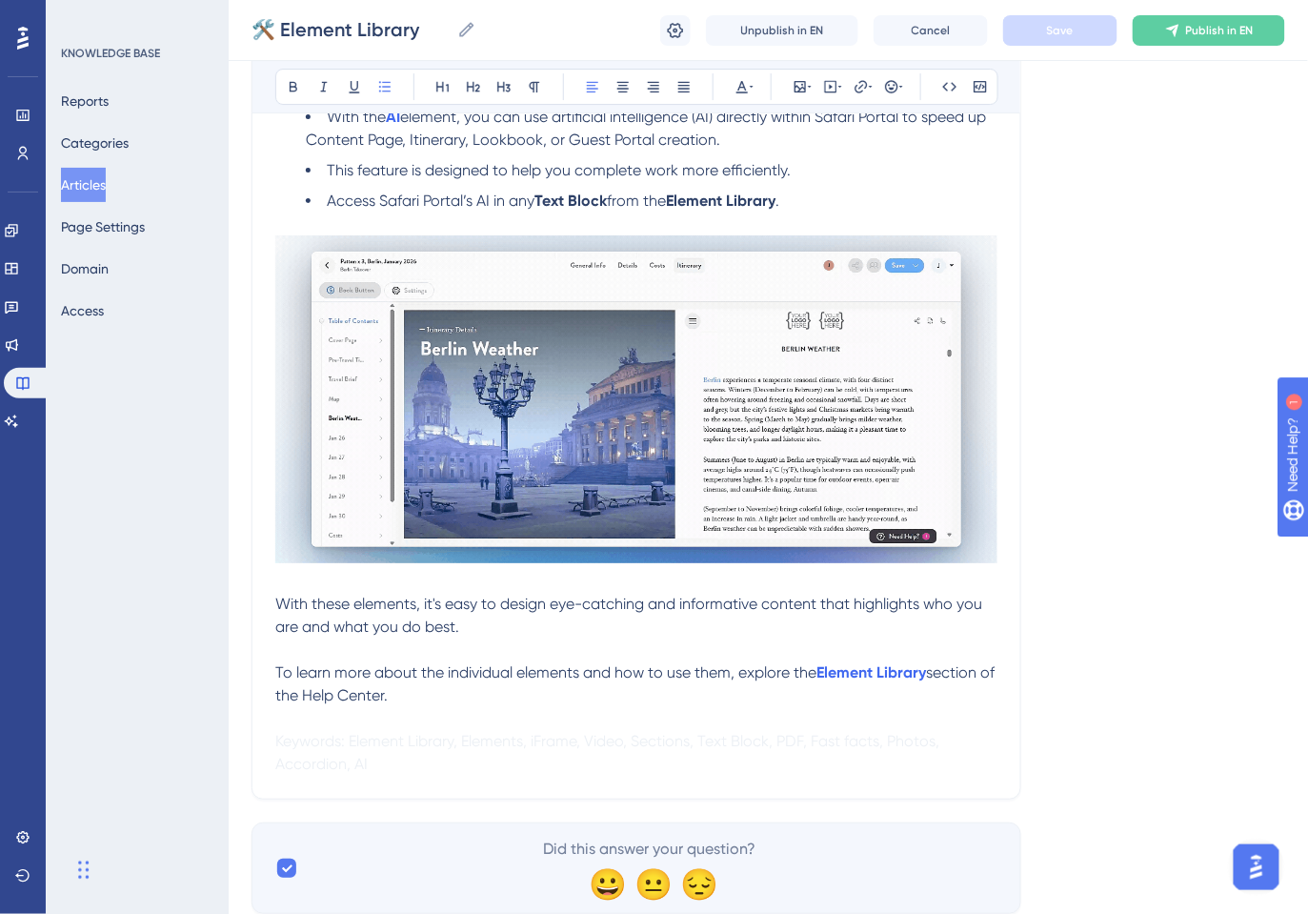
scroll to position [6017, 0]
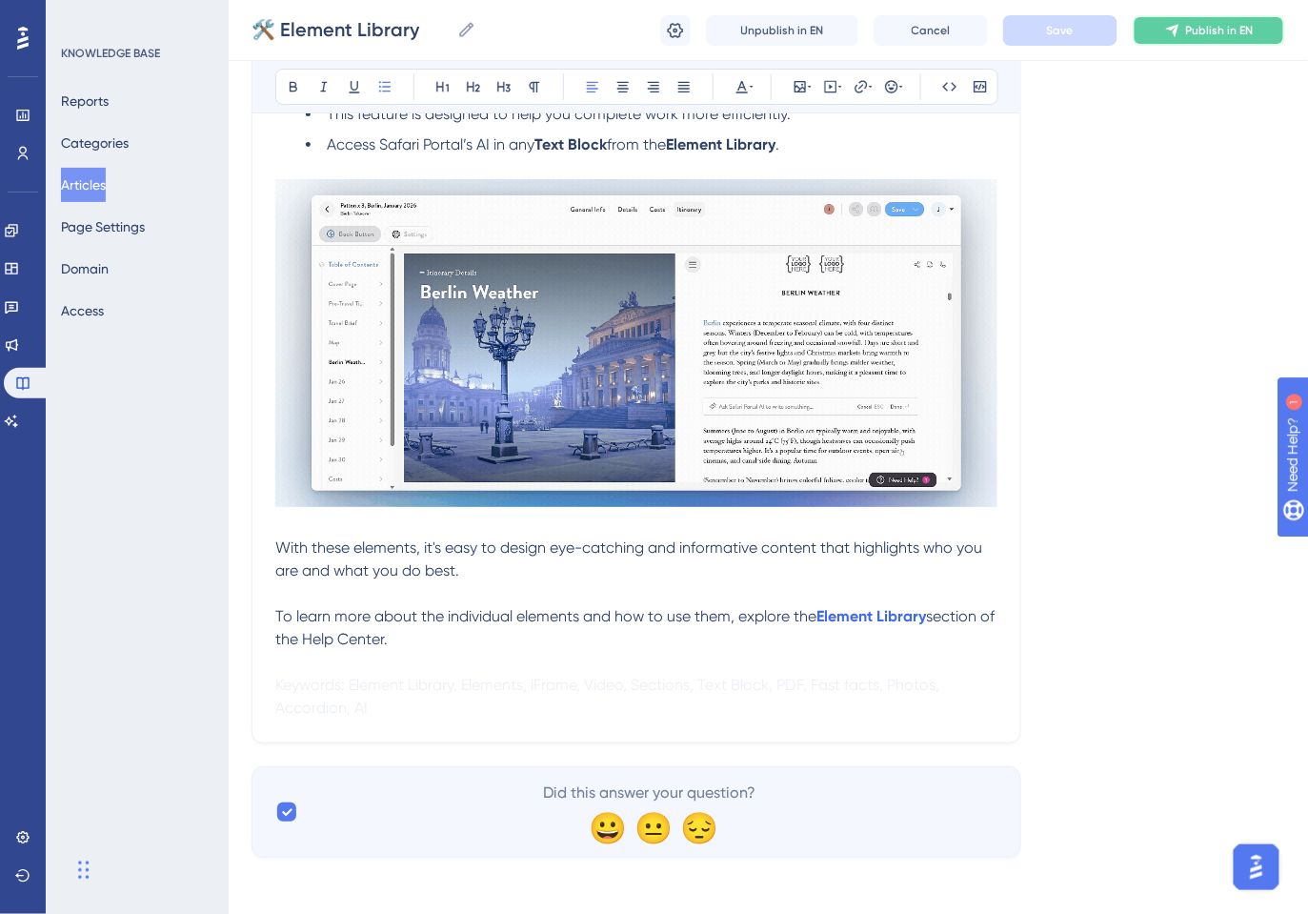
click at [1184, 26] on button "Publish in EN" at bounding box center [1209, 30] width 152 height 30
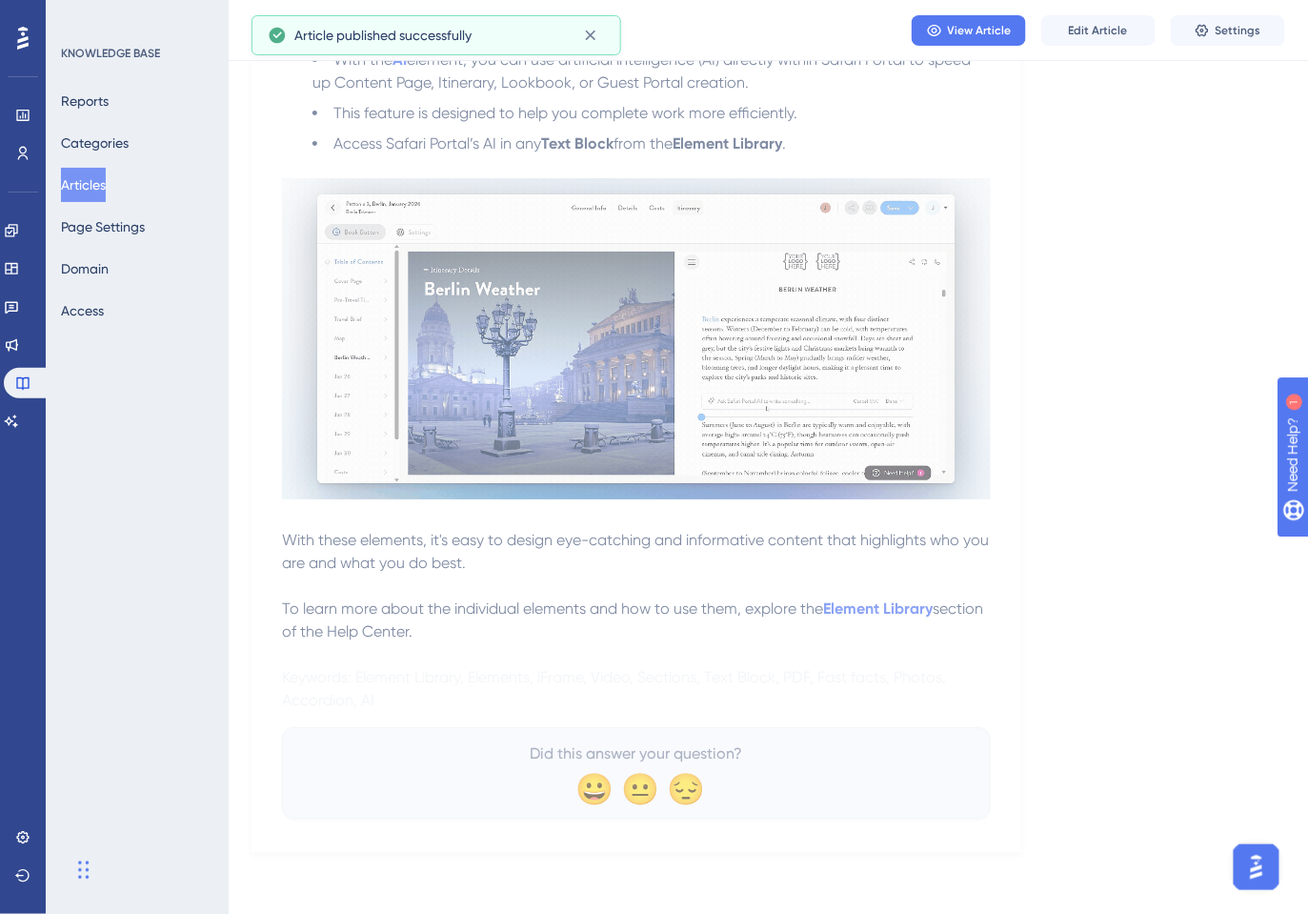
scroll to position [5877, 0]
